Goal: Navigation & Orientation: Find specific page/section

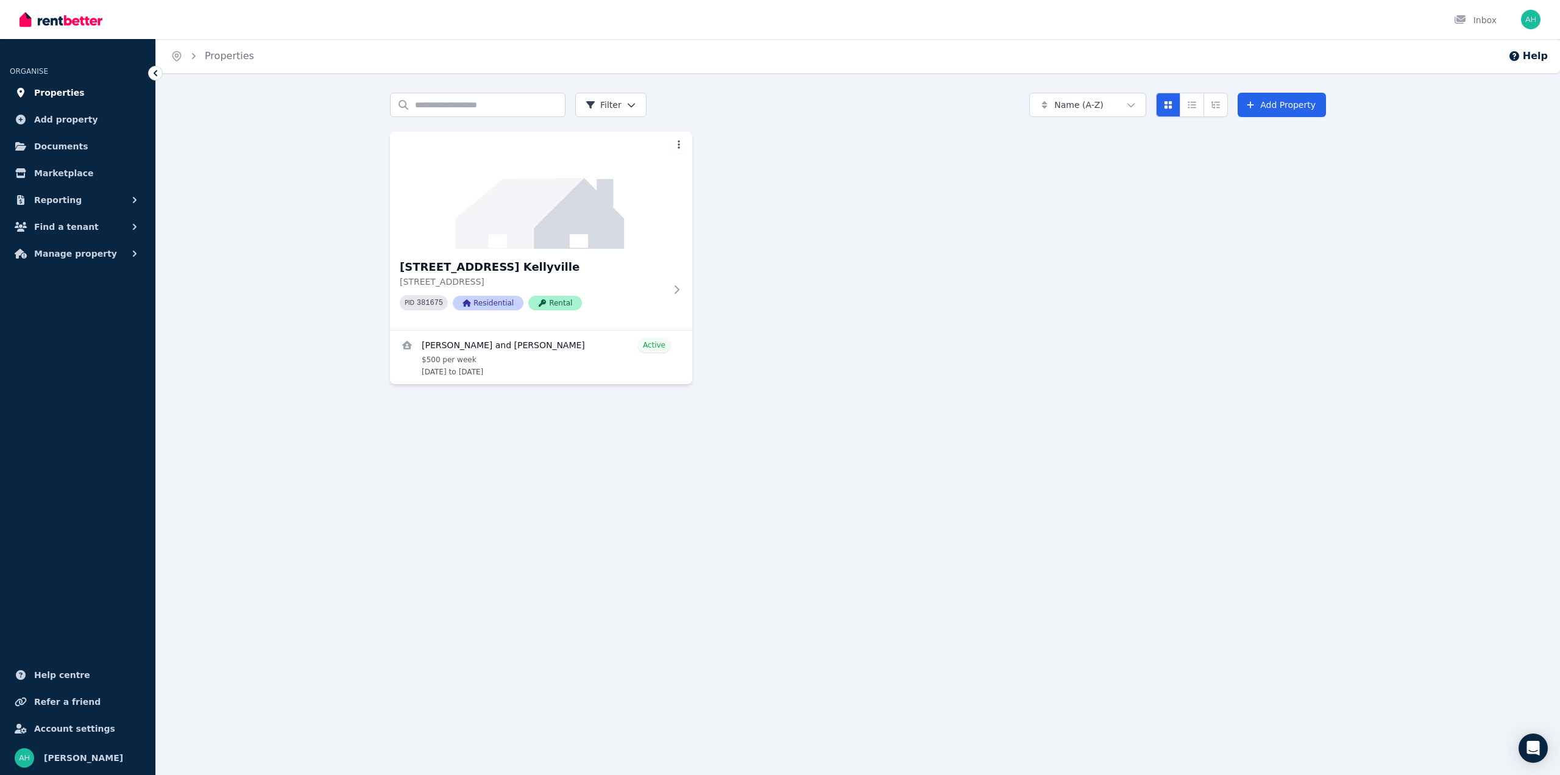
click at [59, 91] on span "Properties" at bounding box center [59, 92] width 51 height 15
click at [55, 168] on span "Marketplace" at bounding box center [63, 173] width 59 height 15
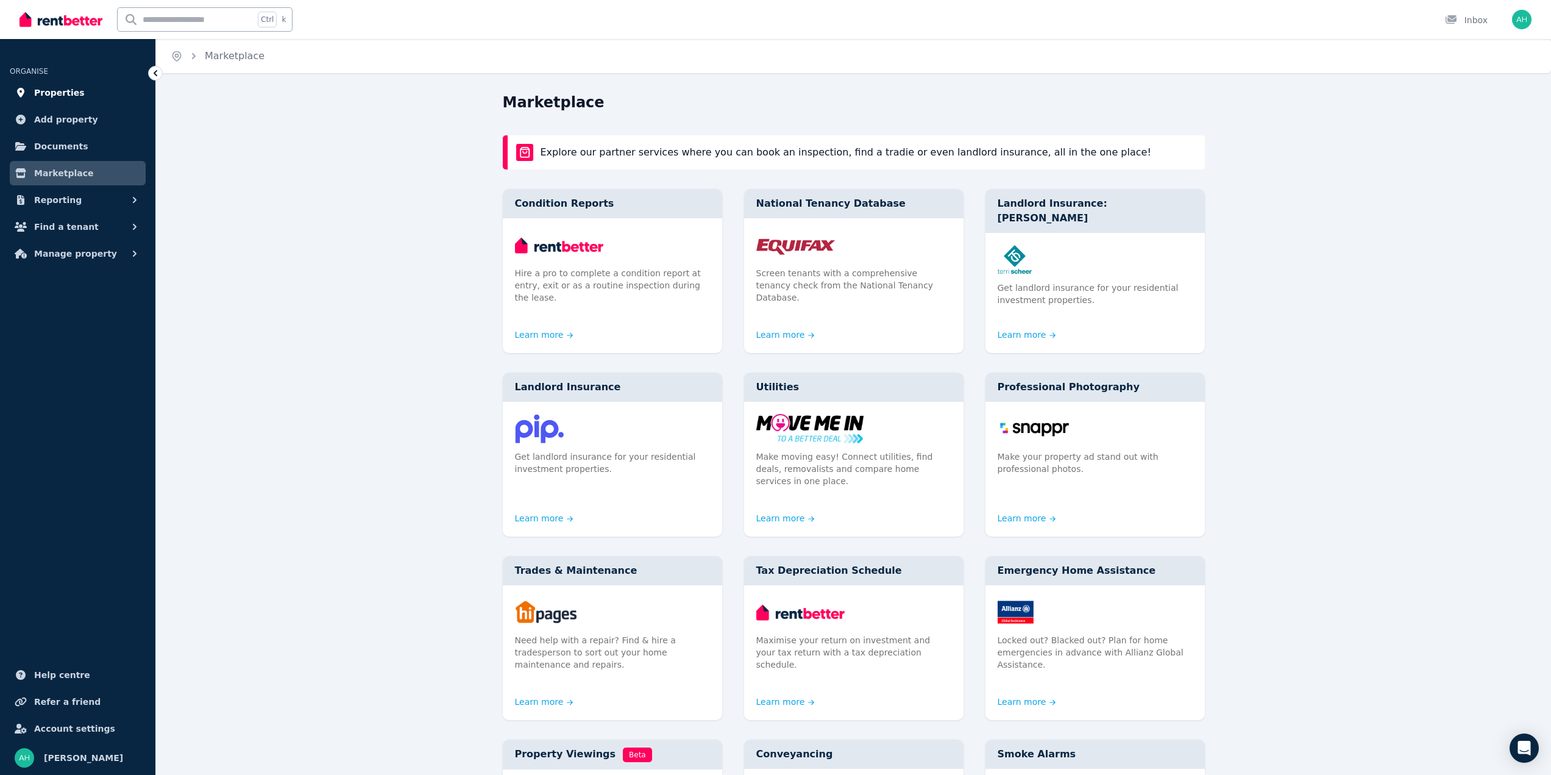
click at [63, 96] on span "Properties" at bounding box center [59, 92] width 51 height 15
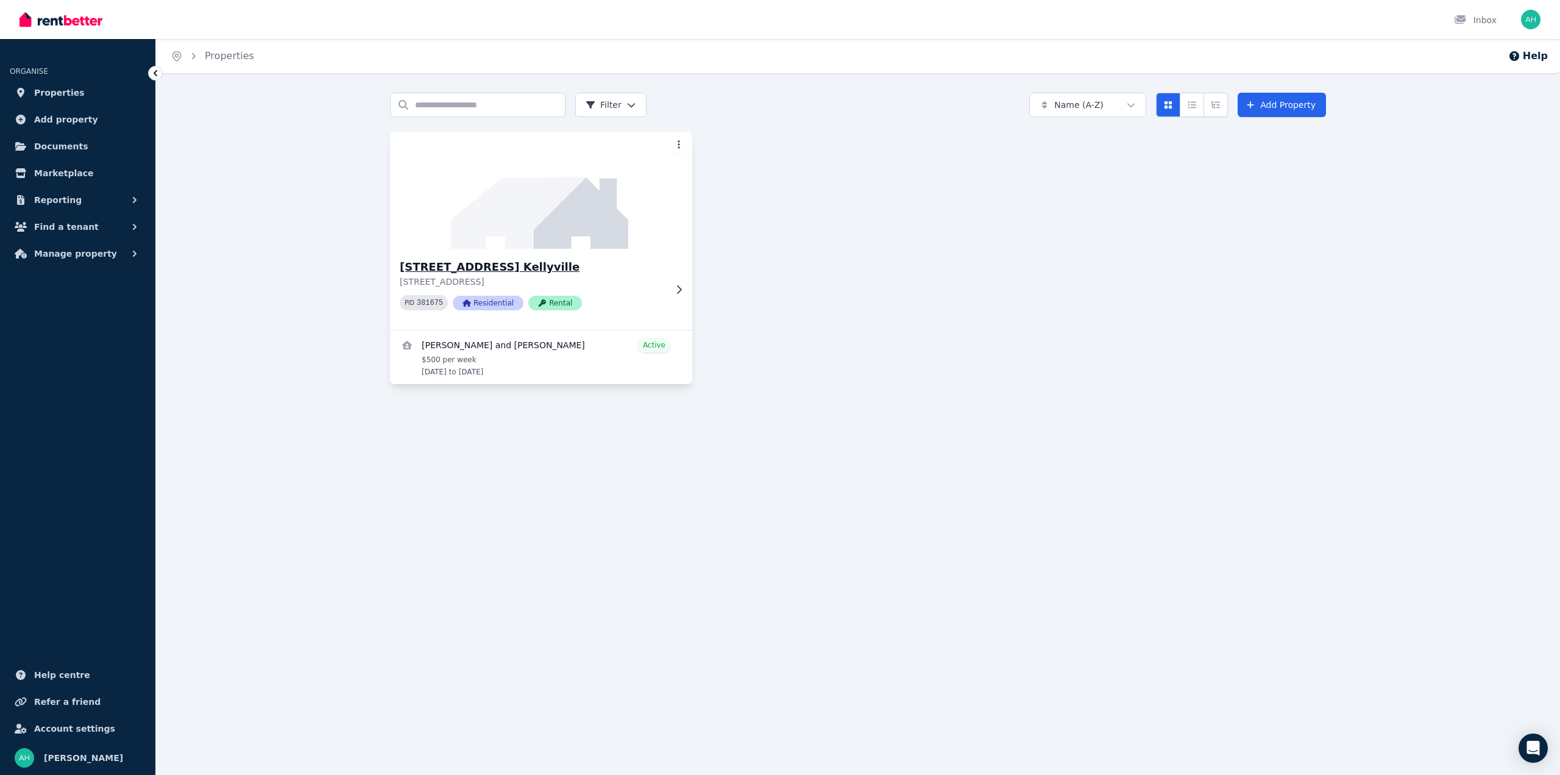
click at [574, 220] on img at bounding box center [542, 190] width 318 height 123
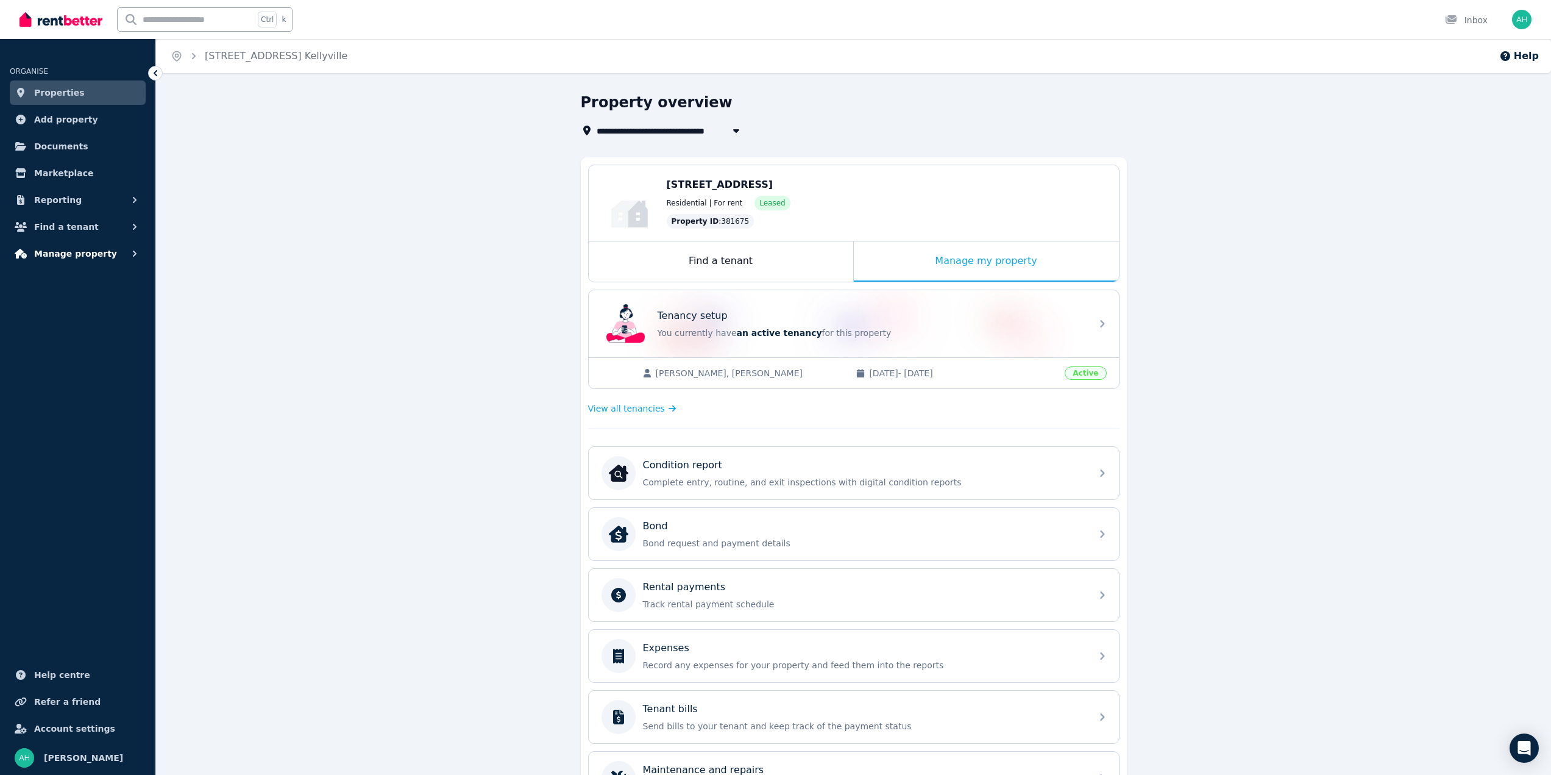
click at [79, 252] on span "Manage property" at bounding box center [75, 253] width 83 height 15
click at [63, 146] on span "Documents" at bounding box center [61, 146] width 54 height 15
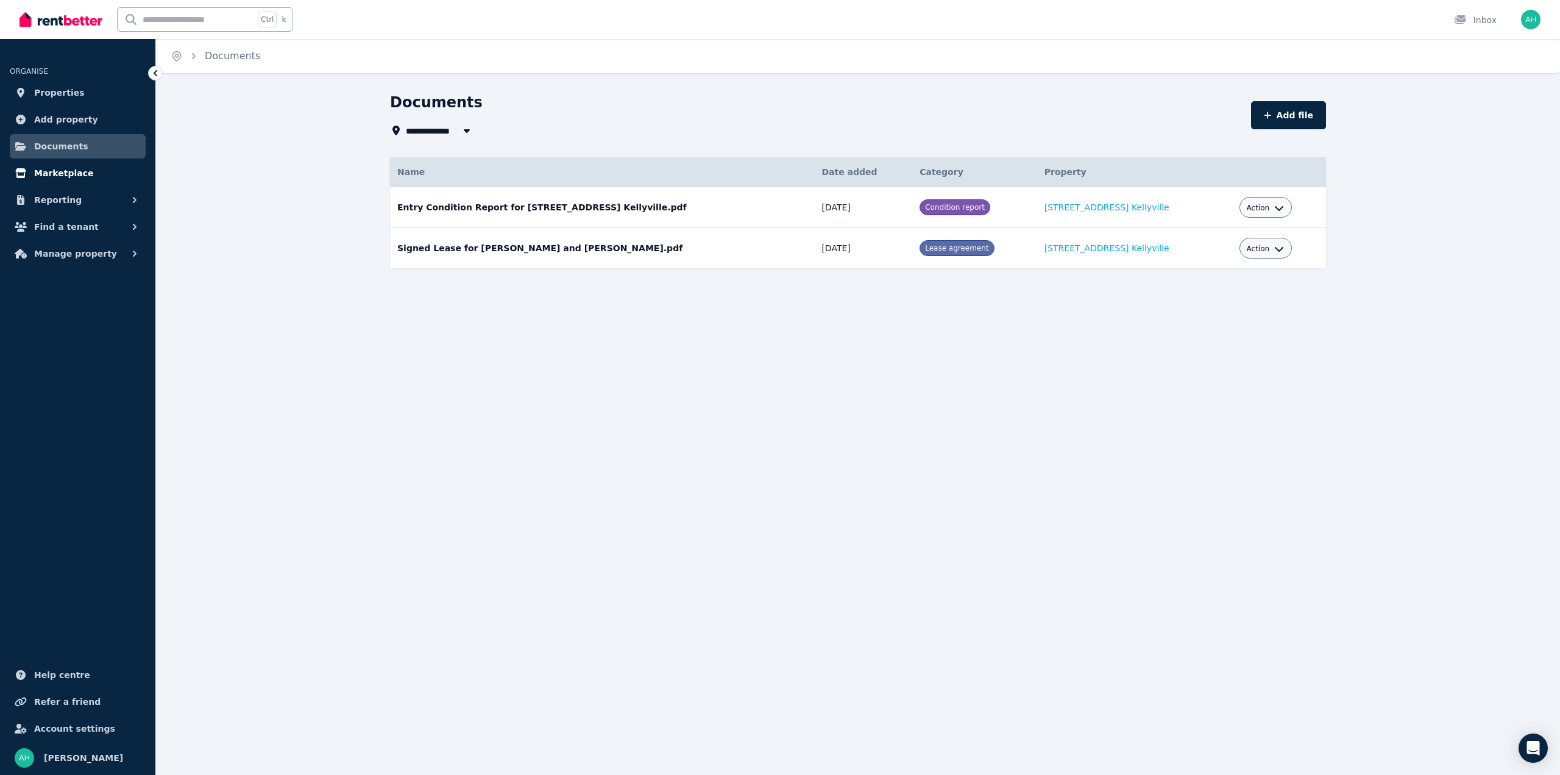
click at [53, 172] on span "Marketplace" at bounding box center [63, 173] width 59 height 15
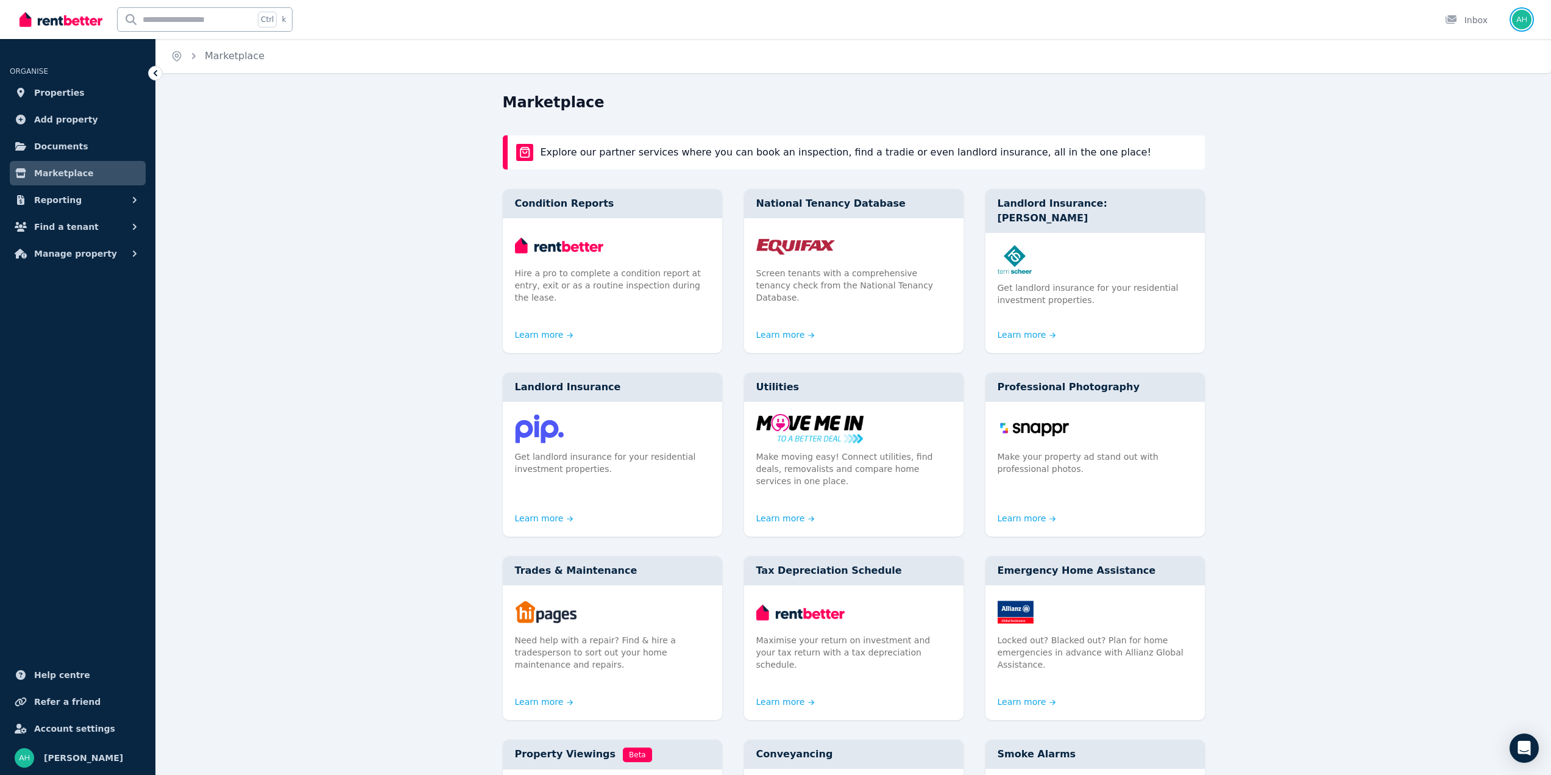
click at [1527, 23] on img "button" at bounding box center [1522, 20] width 20 height 20
click at [1462, 159] on span "Logout" at bounding box center [1473, 161] width 117 height 22
